Goal: Task Accomplishment & Management: Manage account settings

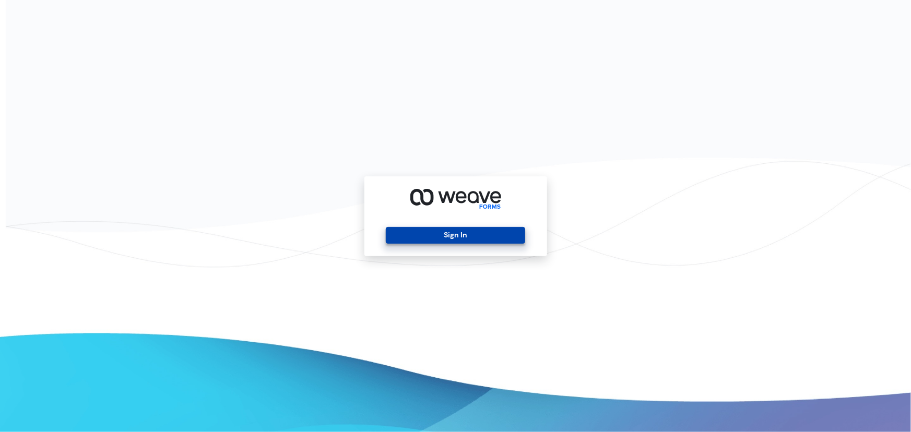
drag, startPoint x: 513, startPoint y: 226, endPoint x: 506, endPoint y: 232, distance: 9.2
click at [512, 227] on div "Sign In" at bounding box center [455, 216] width 183 height 80
click at [506, 232] on button "Sign In" at bounding box center [455, 235] width 139 height 17
